Goal: Task Accomplishment & Management: Manage account settings

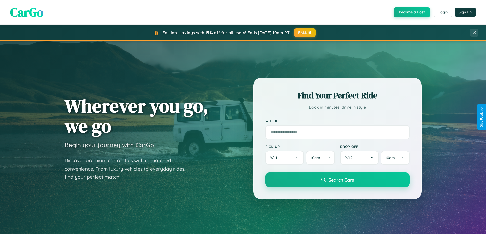
scroll to position [220, 0]
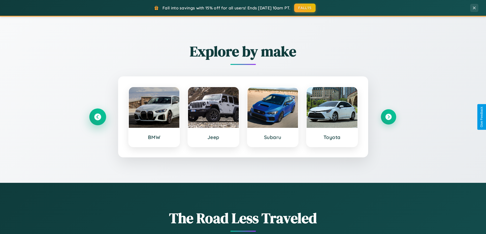
click at [97, 117] on icon at bounding box center [97, 117] width 7 height 7
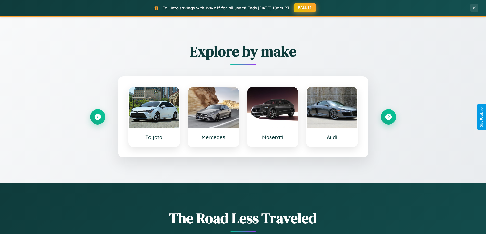
click at [305, 8] on button "FALL15" at bounding box center [304, 7] width 22 height 9
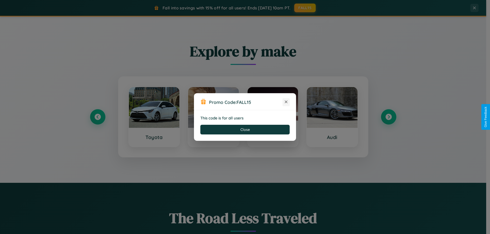
click at [286, 102] on icon at bounding box center [285, 101] width 5 height 5
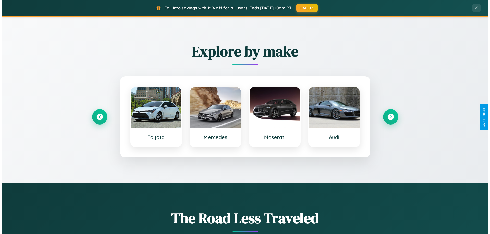
scroll to position [0, 0]
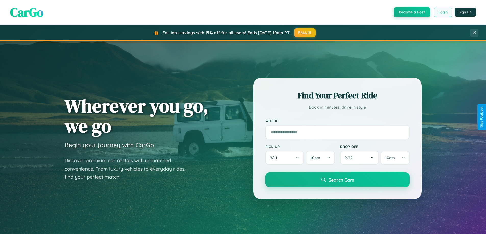
click at [442, 12] on button "Login" at bounding box center [443, 12] width 18 height 9
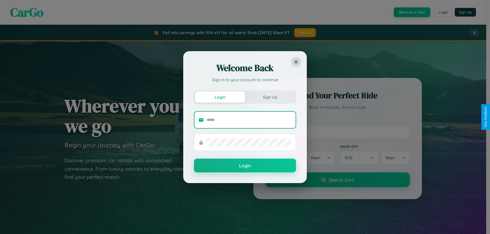
click at [249, 120] on input "text" at bounding box center [249, 120] width 85 height 8
type input "**********"
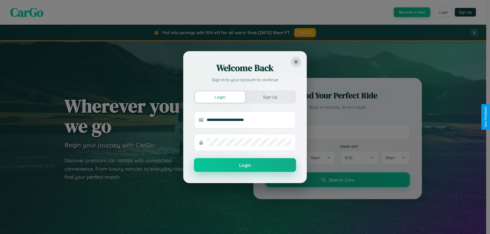
click at [245, 165] on button "Login" at bounding box center [245, 165] width 102 height 14
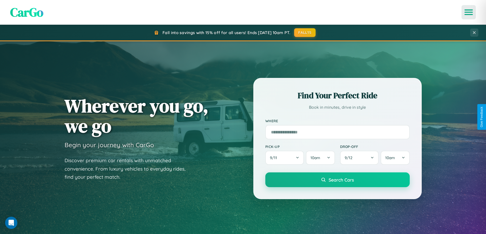
click at [468, 12] on icon "Open menu" at bounding box center [468, 12] width 7 height 5
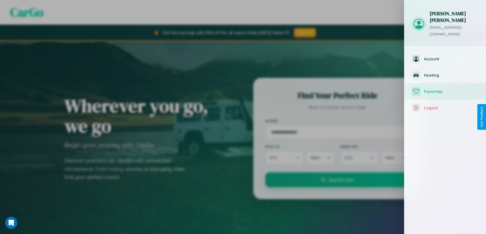
click at [445, 89] on span "Favorites" at bounding box center [451, 91] width 54 height 5
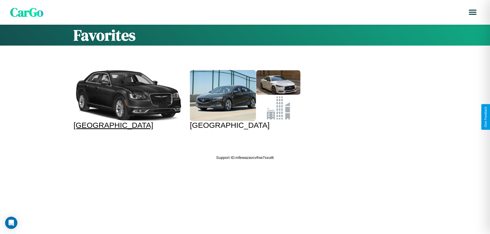
click at [128, 100] on div at bounding box center [128, 95] width 110 height 51
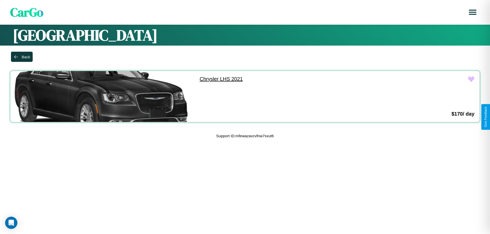
click at [283, 79] on link "Chrysler LHS 2021" at bounding box center [284, 79] width 181 height 16
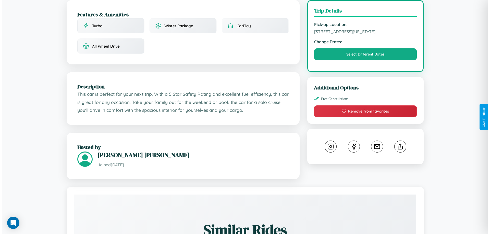
scroll to position [137, 0]
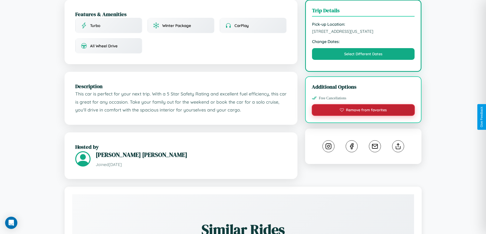
click at [363, 116] on button "Remove from favorites" at bounding box center [363, 110] width 103 height 12
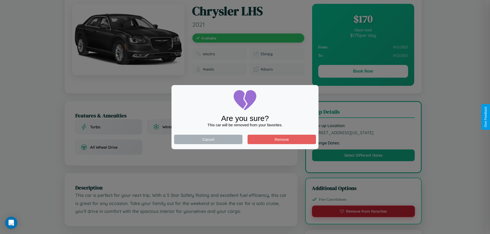
scroll to position [0, 0]
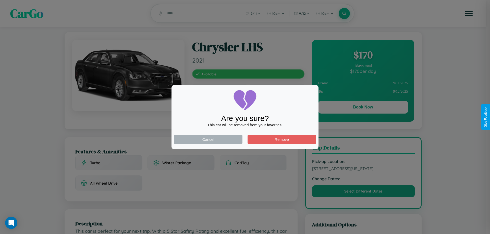
click at [363, 108] on div at bounding box center [245, 117] width 490 height 234
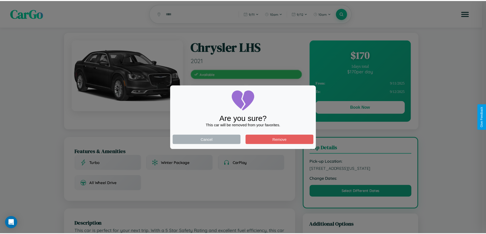
scroll to position [137, 0]
